Goal: Information Seeking & Learning: Check status

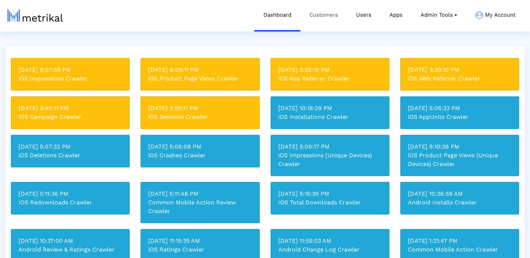
click at [319, 18] on link "Customers" at bounding box center [323, 15] width 47 height 30
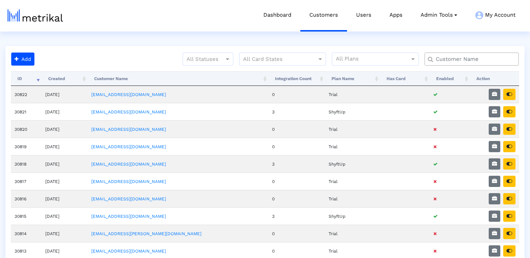
click at [448, 58] on input "text" at bounding box center [473, 59] width 85 height 8
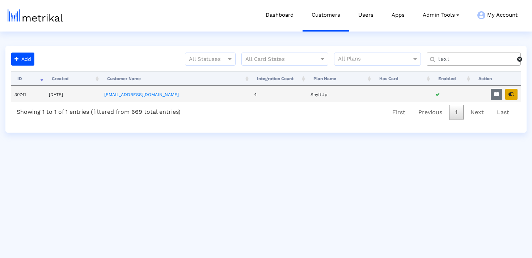
type input "text"
click at [511, 92] on icon "button" at bounding box center [512, 94] width 6 height 5
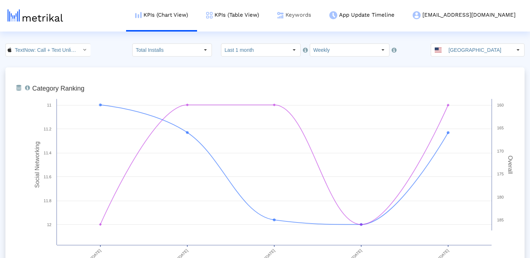
click at [317, 22] on link "Keywords" at bounding box center [294, 15] width 52 height 30
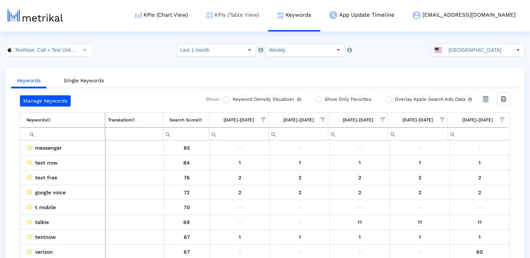
click at [268, 12] on link "KPIs (Table View)" at bounding box center [232, 15] width 71 height 30
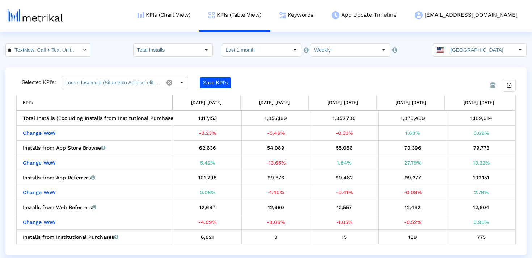
drag, startPoint x: 456, startPoint y: 102, endPoint x: 508, endPoint y: 102, distance: 51.8
click at [508, 102] on td "[DATE]-[DATE]" at bounding box center [479, 102] width 68 height 15
drag, startPoint x: 468, startPoint y: 119, endPoint x: 507, endPoint y: 119, distance: 39.1
click at [507, 119] on div "1,109,914" at bounding box center [481, 117] width 63 height 9
copy div "1,109,914"
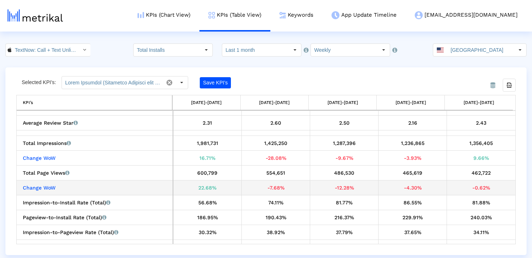
scroll to position [568, 0]
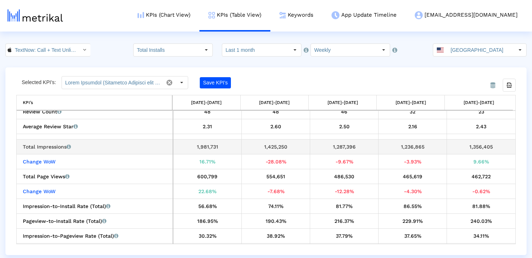
click at [479, 149] on div "1,356,405" at bounding box center [481, 146] width 63 height 9
copy div "1,356,405"
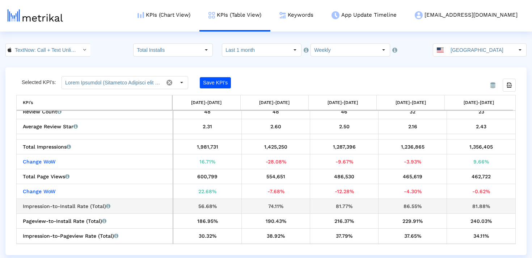
click at [480, 205] on div "81.88%" at bounding box center [481, 205] width 63 height 9
copy div "81.88%"
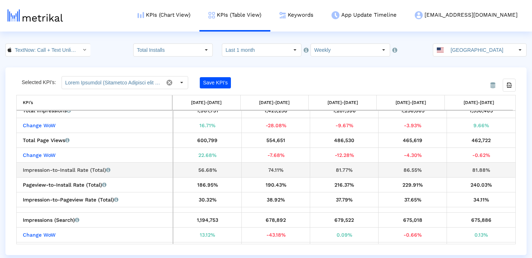
scroll to position [647, 0]
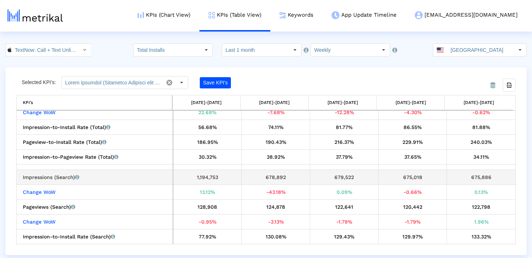
click at [478, 176] on div "675,886" at bounding box center [481, 176] width 63 height 9
copy div "675,886"
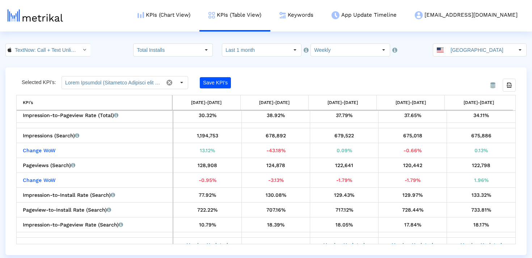
scroll to position [701, 0]
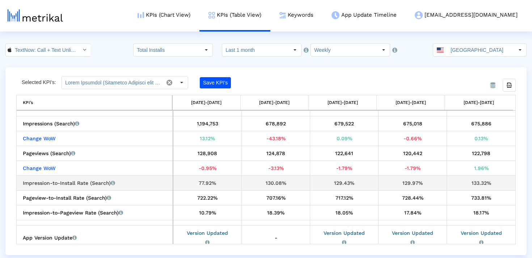
click at [473, 183] on div "133.32%" at bounding box center [481, 182] width 63 height 9
copy div "133.32%"
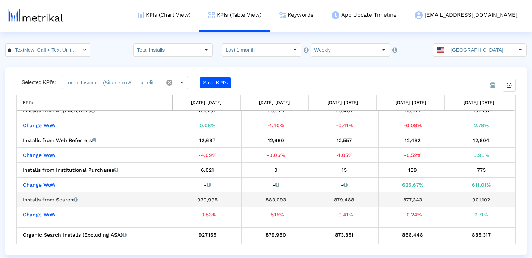
scroll to position [71, 0]
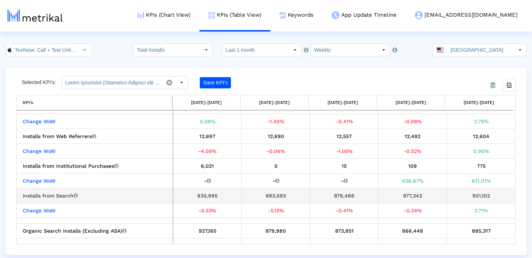
click at [479, 201] on td "901,102" at bounding box center [481, 195] width 68 height 15
click at [479, 199] on div "901,102" at bounding box center [481, 195] width 63 height 9
click at [479, 198] on div "901,102" at bounding box center [481, 195] width 63 height 9
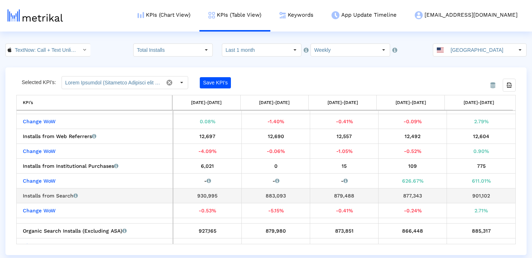
click at [479, 198] on div "901,102" at bounding box center [481, 195] width 63 height 9
copy div "901,102"
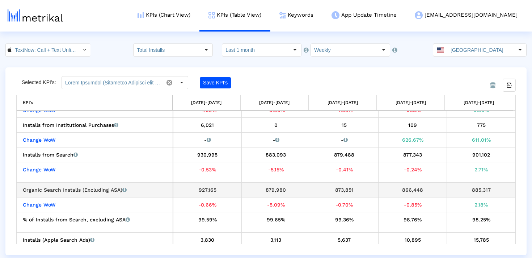
click at [477, 187] on div "885,317" at bounding box center [481, 189] width 63 height 9
copy div "885,317"
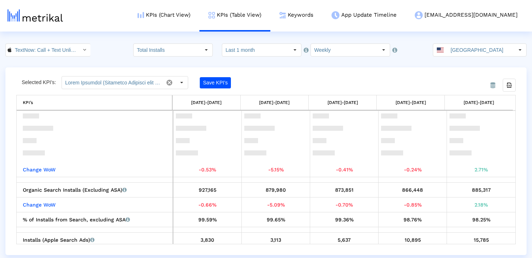
scroll to position [171, 0]
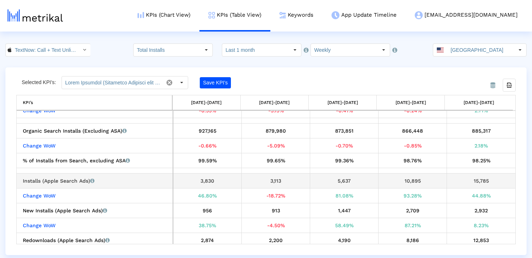
click at [479, 180] on div "15,785" at bounding box center [481, 180] width 63 height 9
copy div "15,785"
click at [415, 182] on div "10,895" at bounding box center [412, 180] width 63 height 9
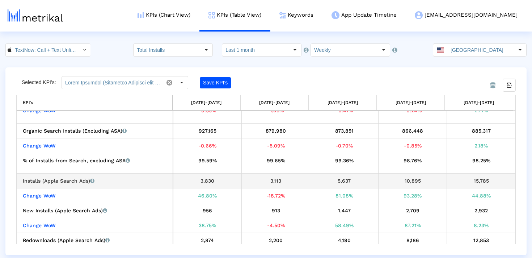
click at [415, 182] on div "10,895" at bounding box center [412, 180] width 63 height 9
copy div "10,895"
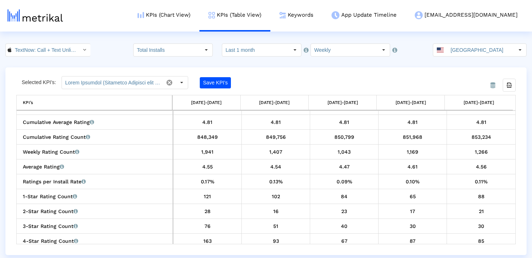
scroll to position [403, 0]
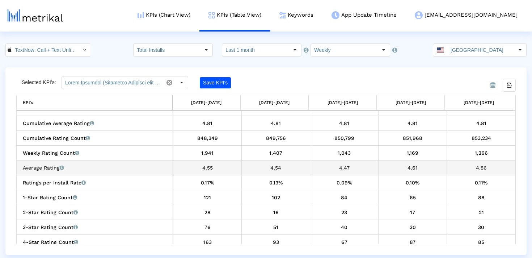
click at [482, 170] on div "4.56" at bounding box center [481, 167] width 63 height 9
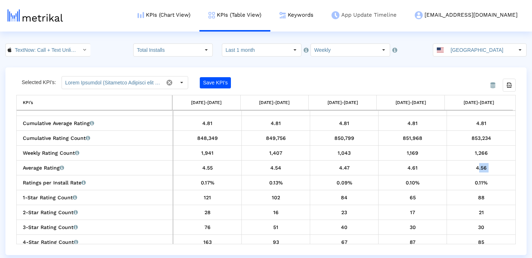
copy div "4.56"
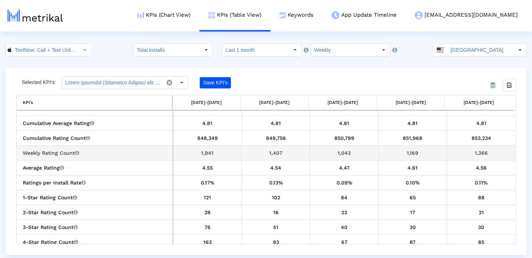
click at [482, 155] on div "1,266" at bounding box center [481, 152] width 63 height 9
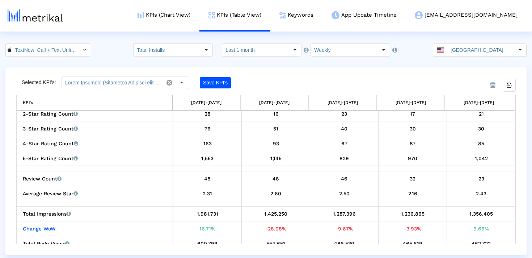
scroll to position [504, 0]
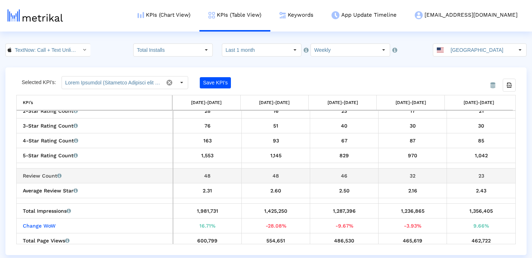
click at [483, 173] on div "23" at bounding box center [481, 175] width 63 height 9
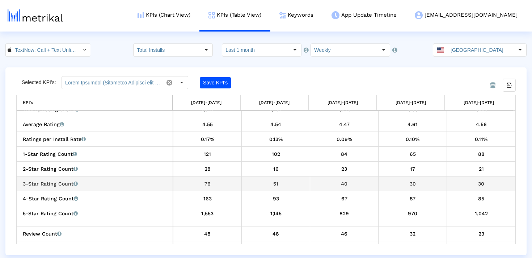
scroll to position [444, 0]
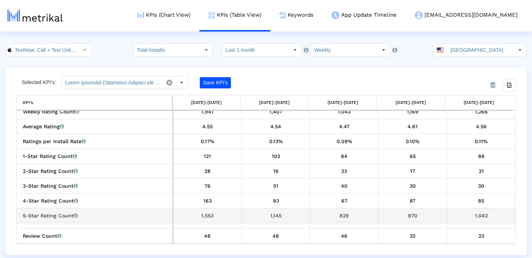
click at [479, 214] on div "1,042" at bounding box center [481, 215] width 63 height 9
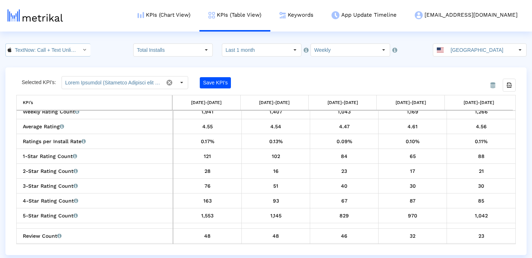
click at [65, 49] on input "TextNow: Call + Text Unlimited < 314716233 >" at bounding box center [44, 50] width 65 height 12
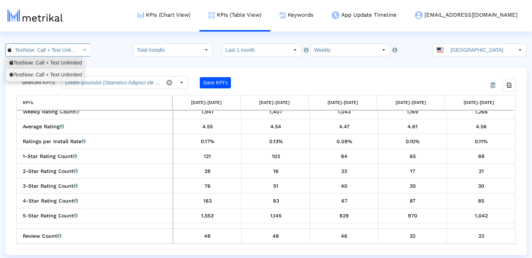
click at [62, 71] on div "TextNow: Call + Text Unlimited <com.enflick.android.TextNow>" at bounding box center [44, 75] width 77 height 12
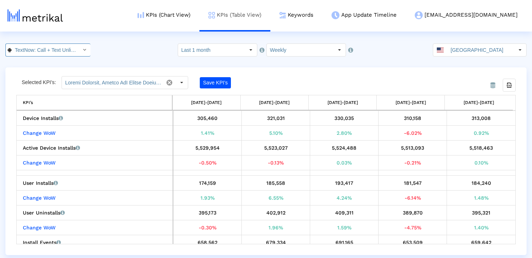
scroll to position [0, 91]
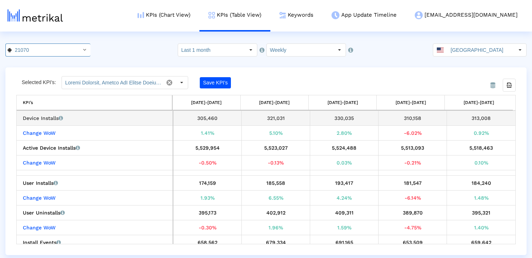
click at [476, 120] on div "313,008" at bounding box center [481, 117] width 63 height 9
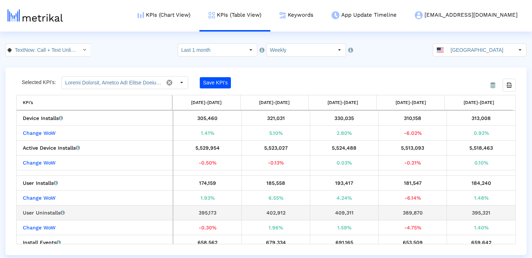
click at [465, 212] on div "395,321" at bounding box center [481, 212] width 63 height 9
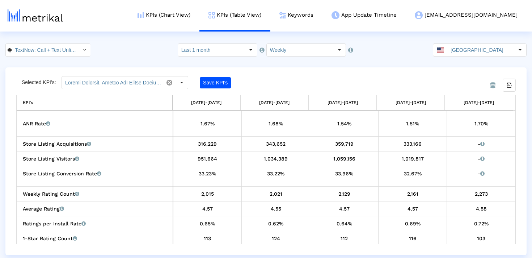
scroll to position [199, 0]
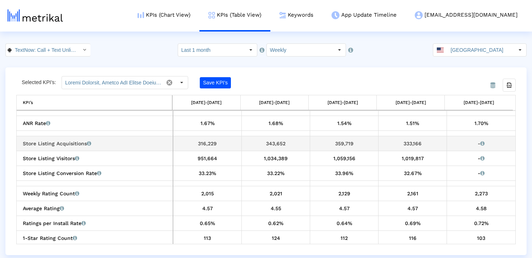
click at [410, 143] on div "333,166" at bounding box center [412, 143] width 63 height 9
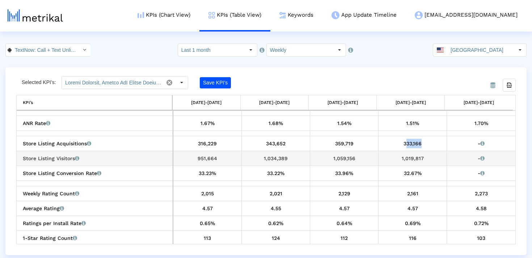
click at [412, 157] on div "1,019,817" at bounding box center [412, 158] width 63 height 9
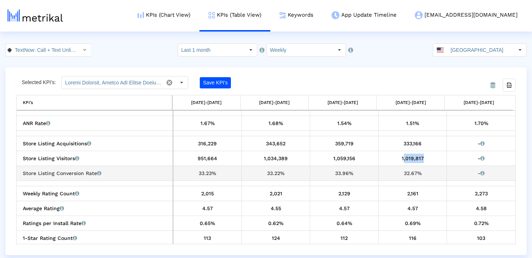
click at [401, 170] on div "32.67%" at bounding box center [412, 172] width 63 height 9
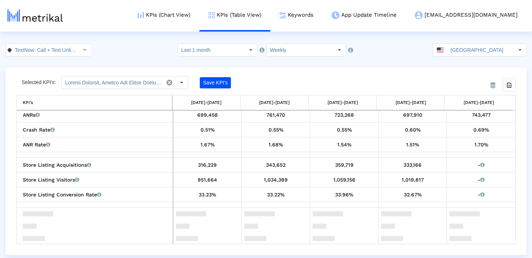
scroll to position [135, 0]
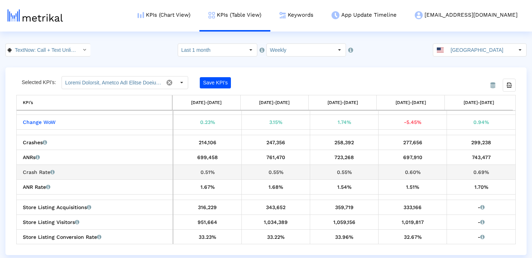
click at [487, 171] on div "0.69%" at bounding box center [481, 171] width 63 height 9
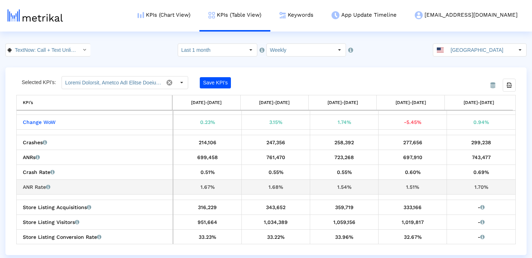
click at [475, 185] on div "1.70%" at bounding box center [481, 186] width 63 height 9
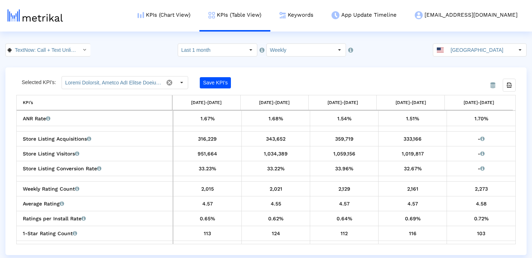
scroll to position [204, 0]
click at [474, 186] on div "2,273" at bounding box center [481, 188] width 63 height 9
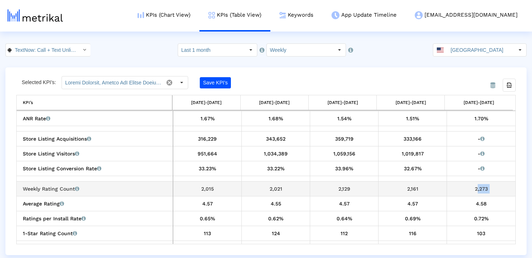
click at [474, 186] on div "2,273" at bounding box center [481, 188] width 63 height 9
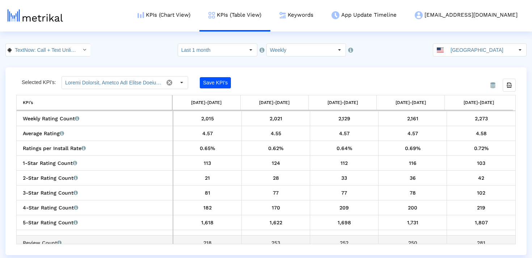
scroll to position [280, 0]
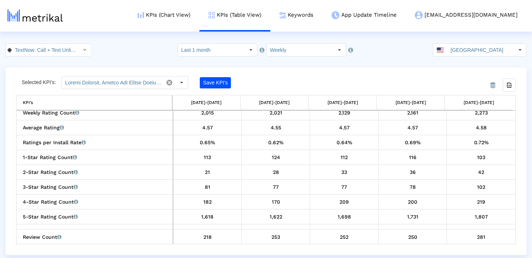
click at [474, 241] on div "281" at bounding box center [481, 236] width 63 height 9
click at [481, 215] on div "1,807" at bounding box center [481, 216] width 63 height 9
